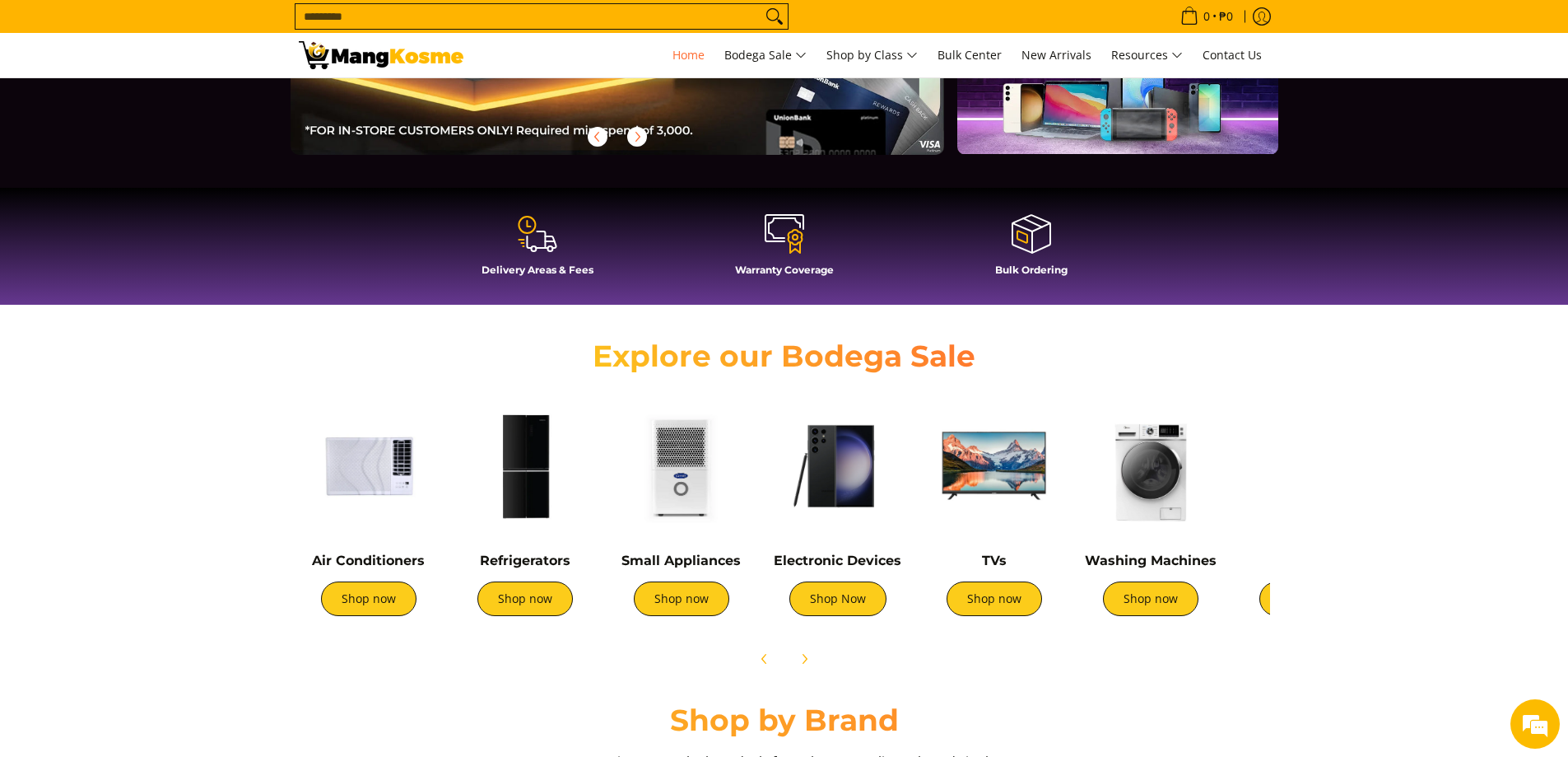
click at [1138, 487] on img at bounding box center [1150, 466] width 140 height 140
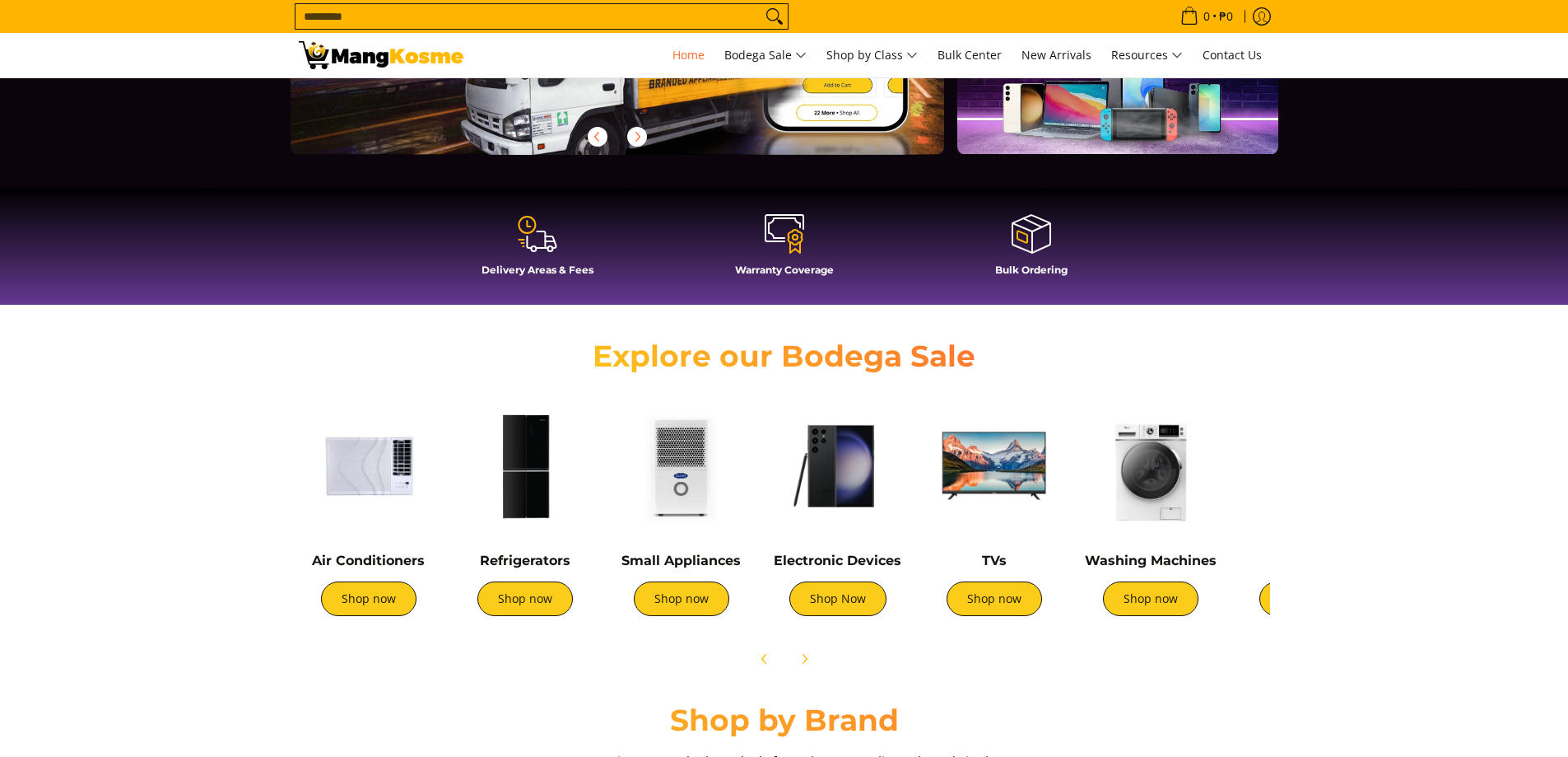
scroll to position [330, 0]
click at [845, 600] on link "Shop Now" at bounding box center [838, 598] width 97 height 35
